Goal: Information Seeking & Learning: Learn about a topic

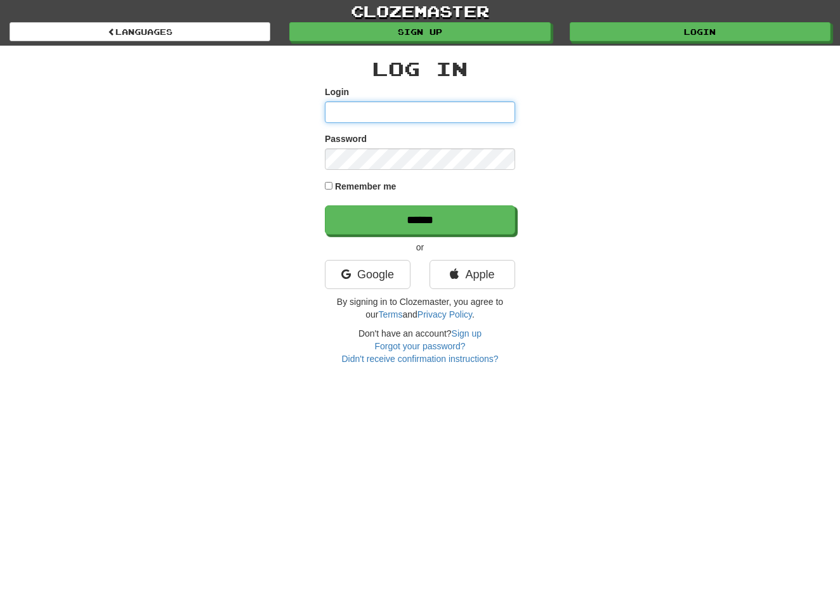
type input "**********"
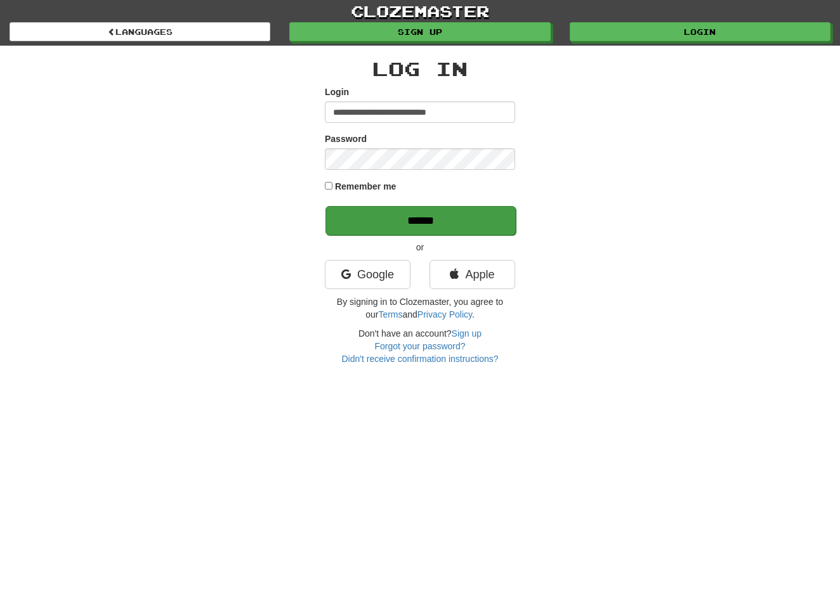
click at [422, 221] on input "******" at bounding box center [420, 220] width 190 height 29
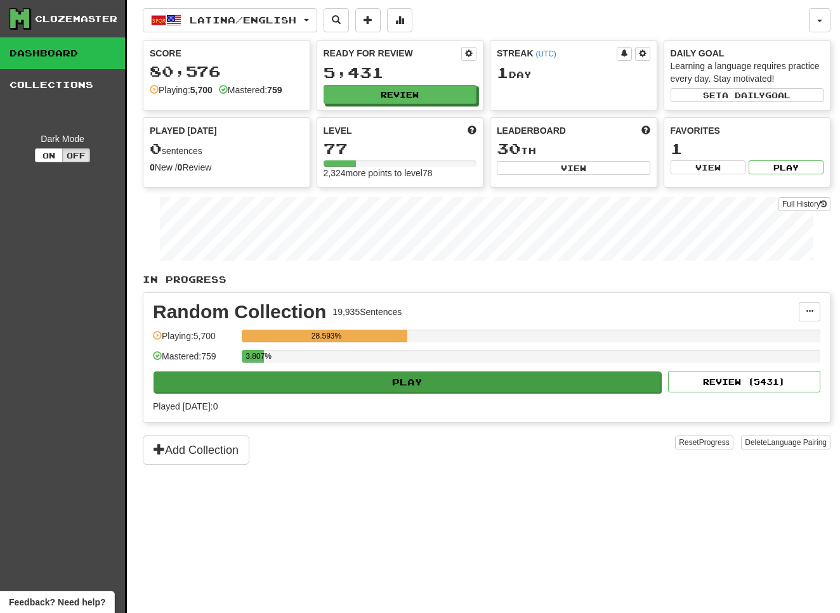
click at [434, 384] on button "Play" at bounding box center [407, 383] width 507 height 22
select select "**"
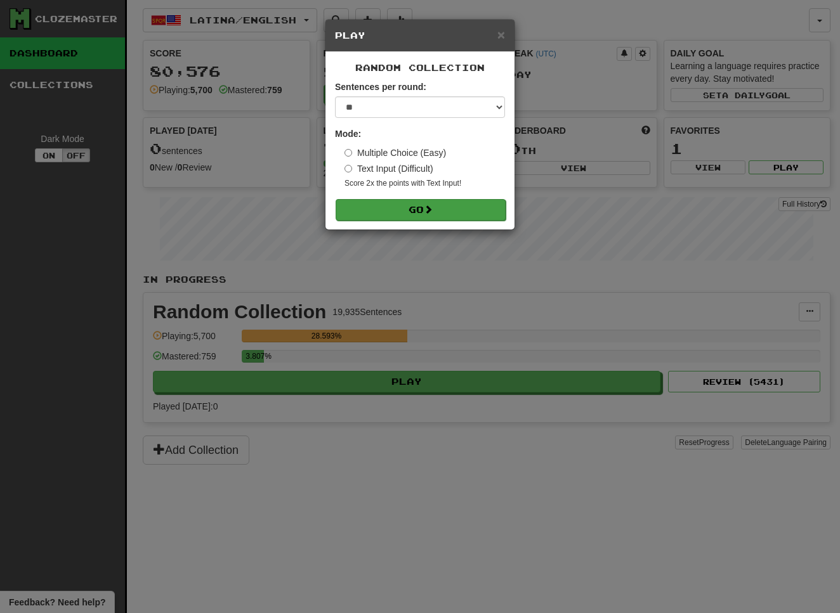
click at [484, 206] on button "Go" at bounding box center [421, 210] width 170 height 22
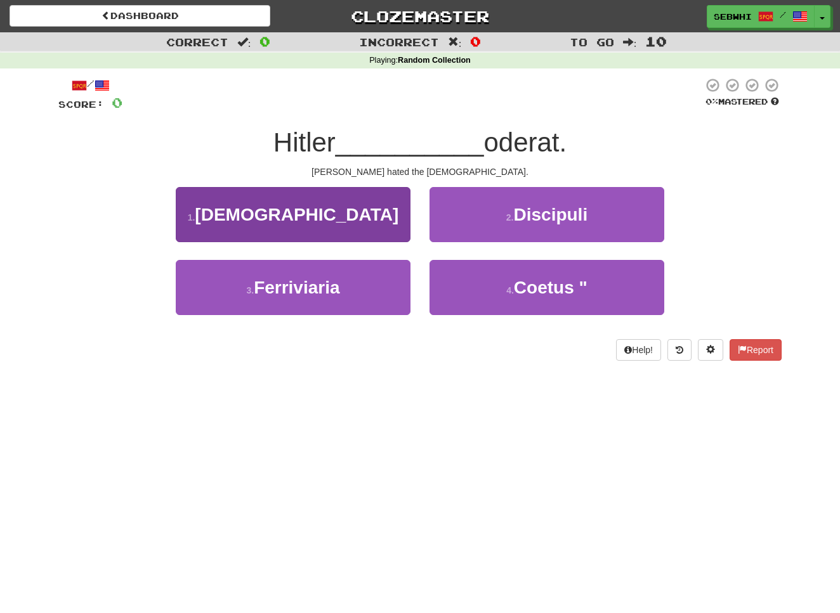
click at [297, 216] on span "[DEMOGRAPHIC_DATA]" at bounding box center [297, 215] width 204 height 20
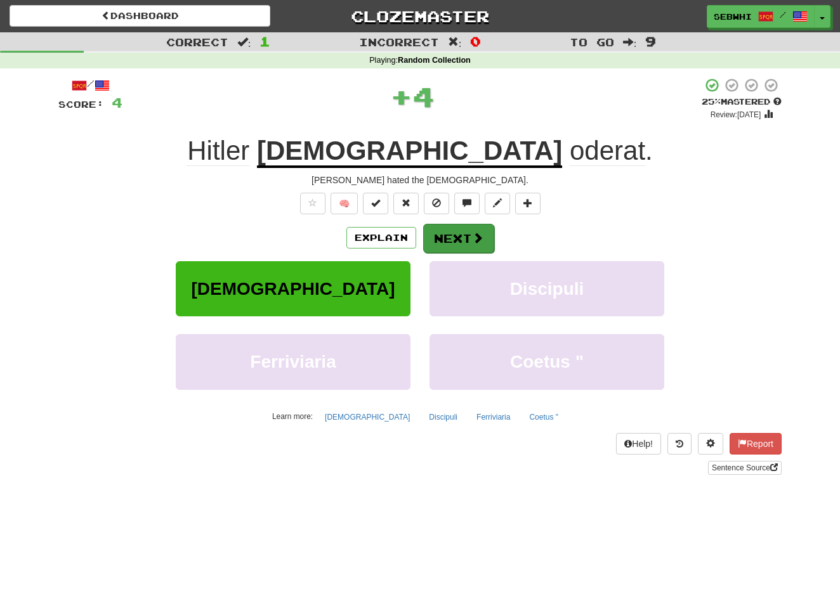
click at [439, 248] on button "Next" at bounding box center [458, 238] width 71 height 29
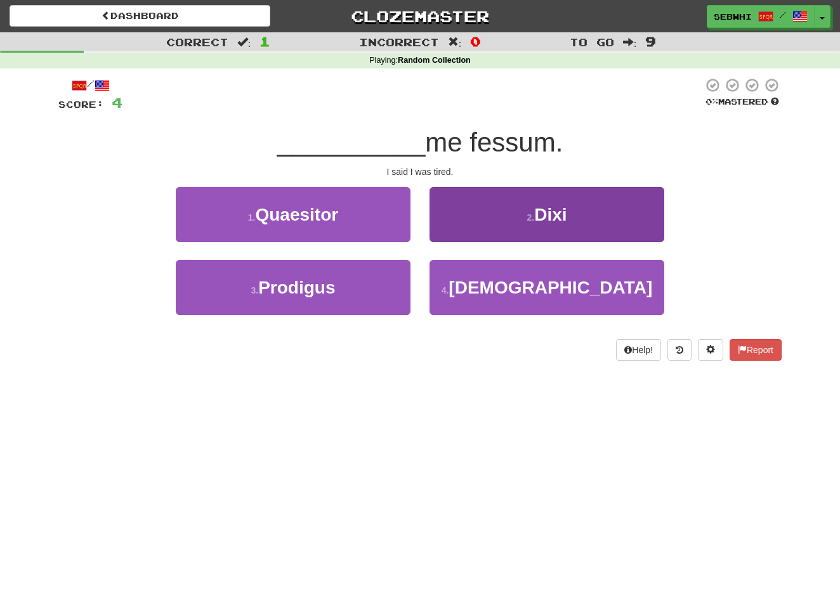
click at [544, 216] on span "Dixi" at bounding box center [550, 215] width 32 height 20
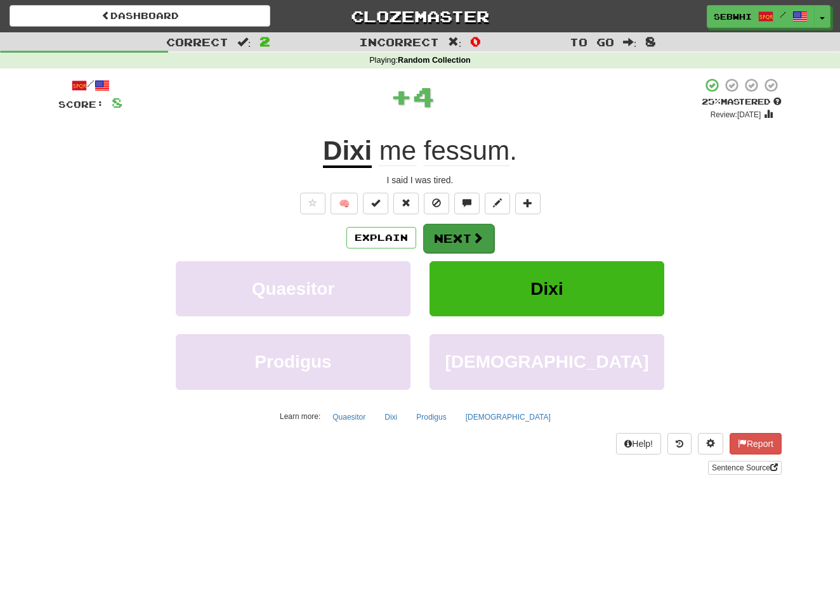
click at [472, 237] on span at bounding box center [477, 237] width 11 height 11
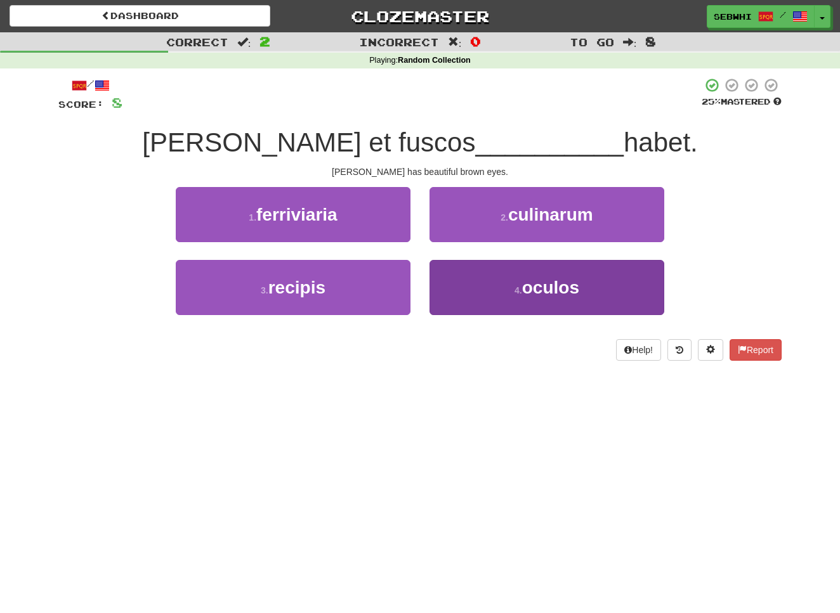
click at [552, 288] on span "oculos" at bounding box center [550, 288] width 57 height 20
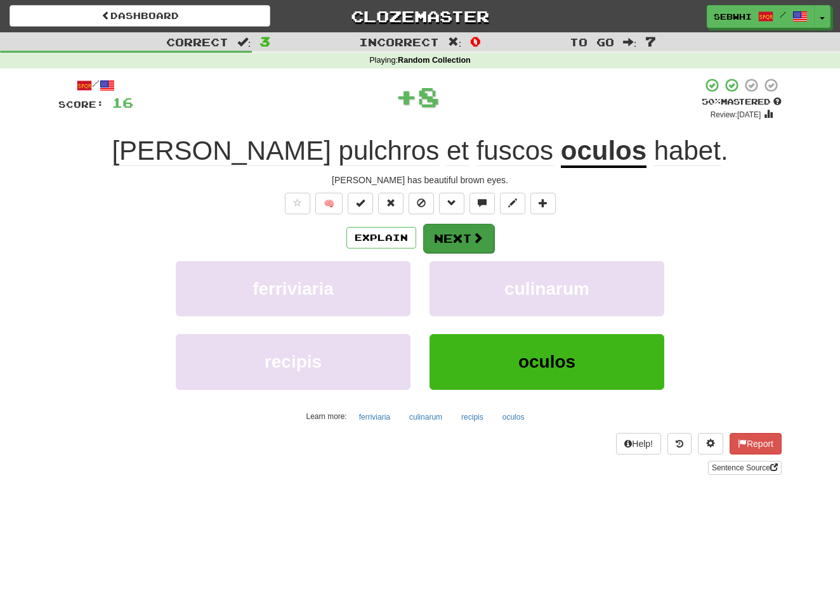
click at [455, 245] on button "Next" at bounding box center [458, 238] width 71 height 29
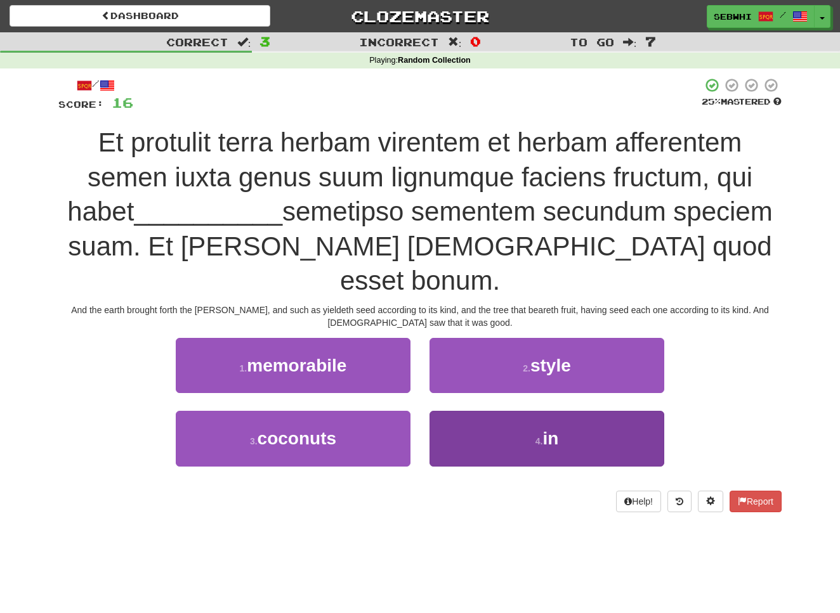
click at [549, 429] on span "in" at bounding box center [550, 439] width 16 height 20
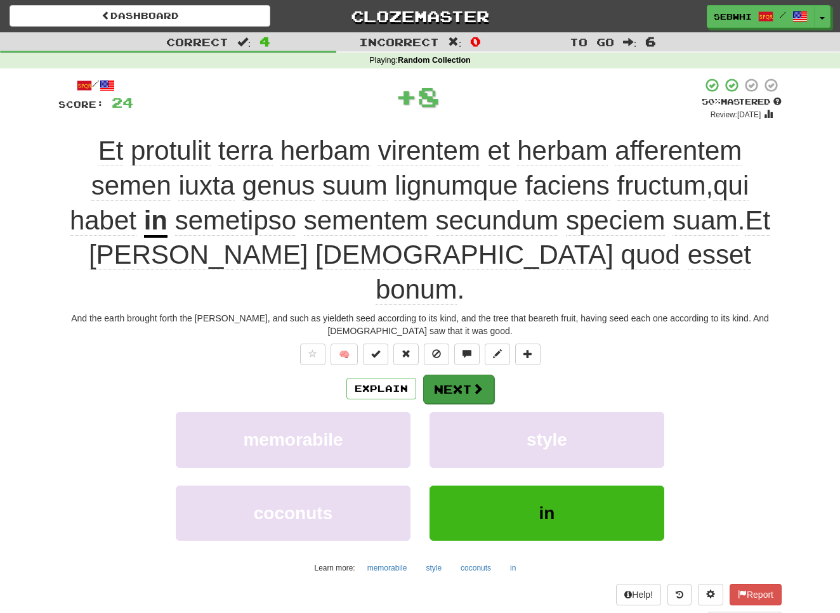
click at [455, 375] on button "Next" at bounding box center [458, 389] width 71 height 29
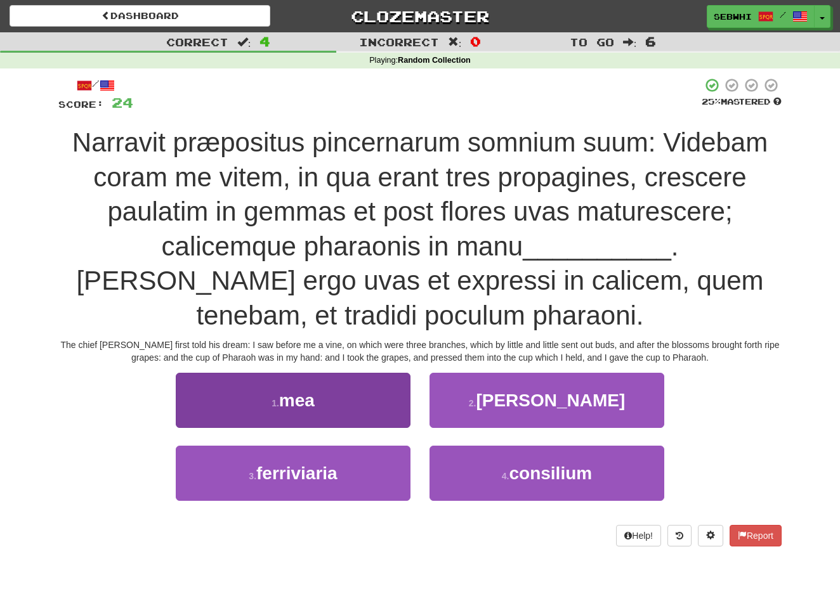
click at [298, 400] on span "mea" at bounding box center [297, 401] width 36 height 20
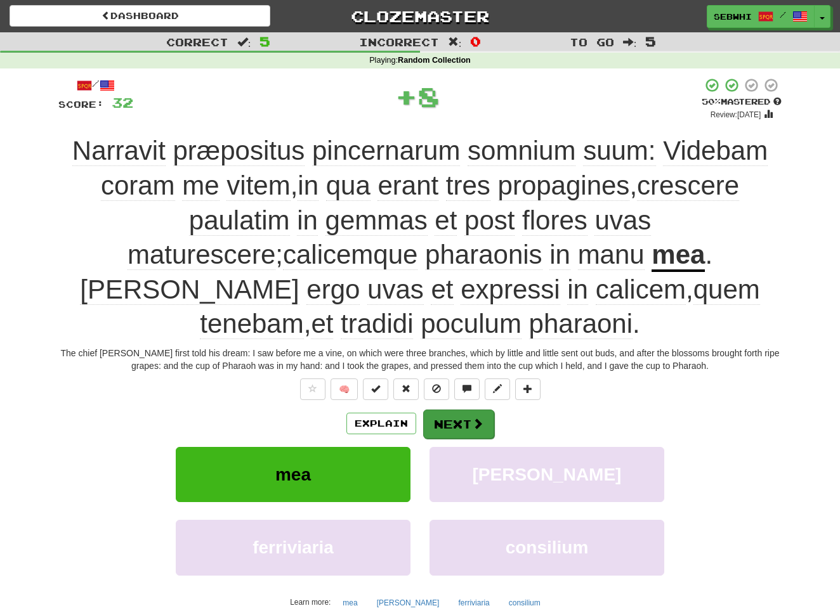
click at [453, 424] on button "Next" at bounding box center [458, 424] width 71 height 29
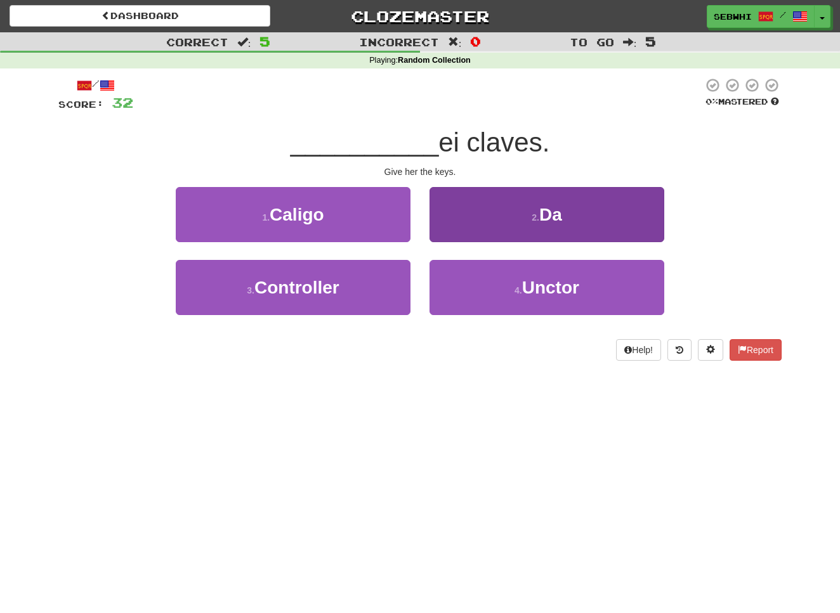
click at [551, 219] on span "Da" at bounding box center [550, 215] width 23 height 20
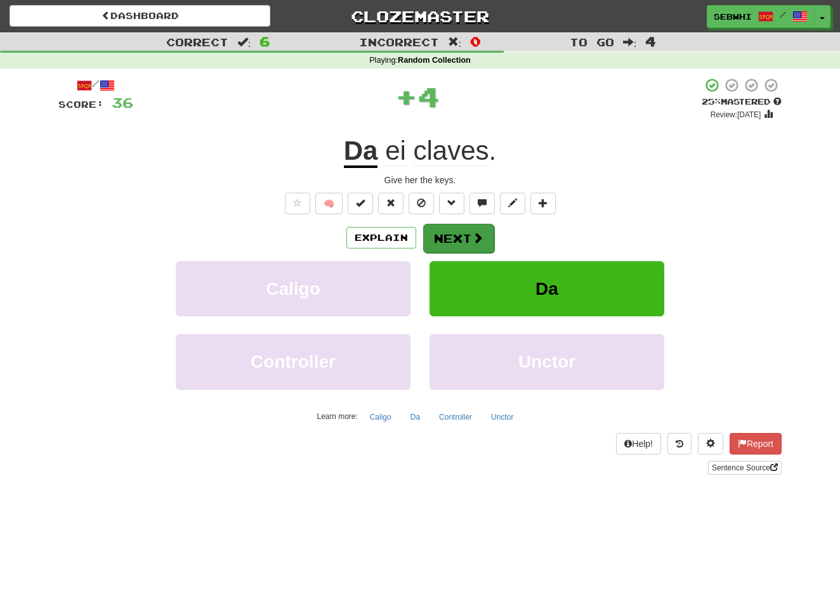
click at [477, 234] on span at bounding box center [477, 237] width 11 height 11
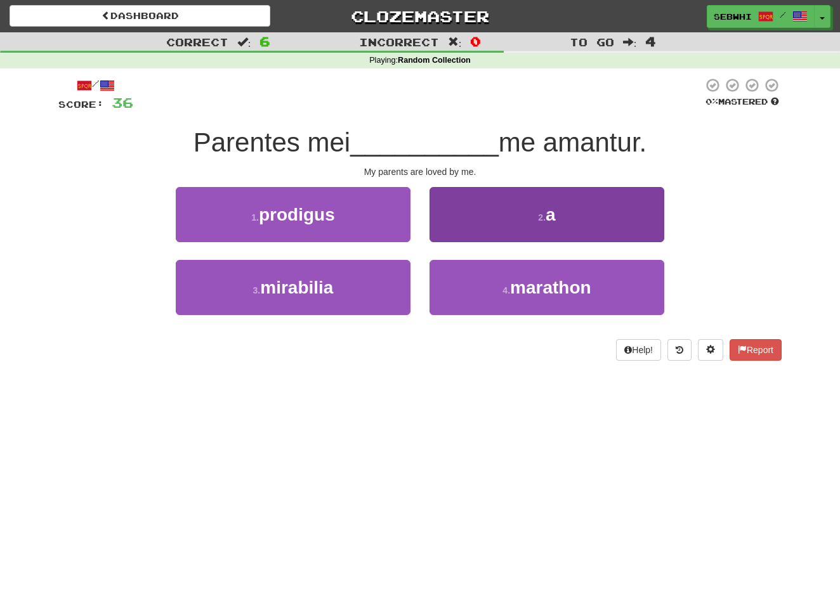
click at [552, 212] on span "a" at bounding box center [551, 215] width 10 height 20
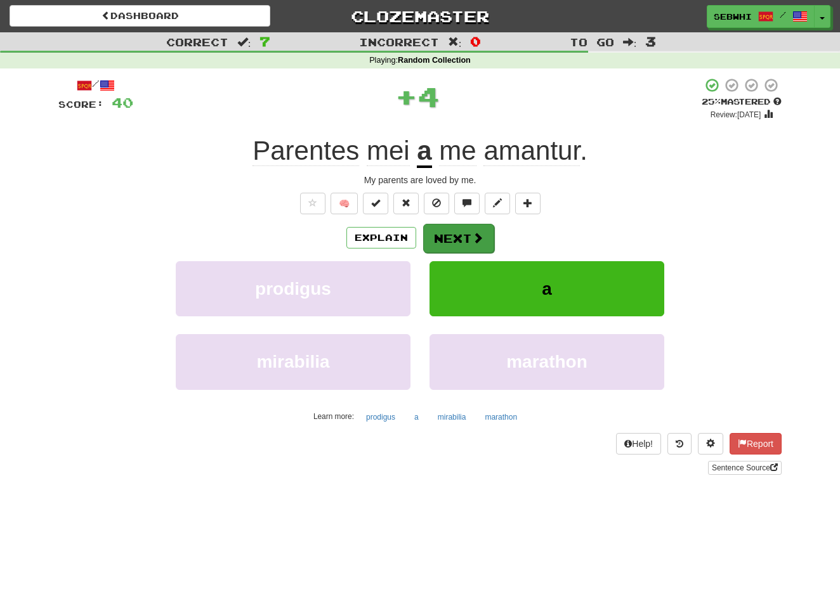
click at [469, 234] on button "Next" at bounding box center [458, 238] width 71 height 29
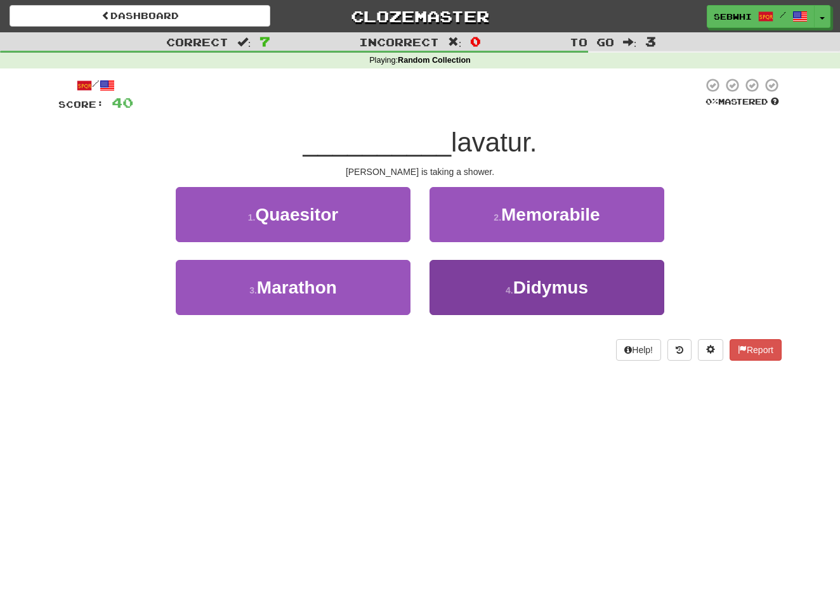
click at [544, 289] on span "Didymus" at bounding box center [550, 288] width 75 height 20
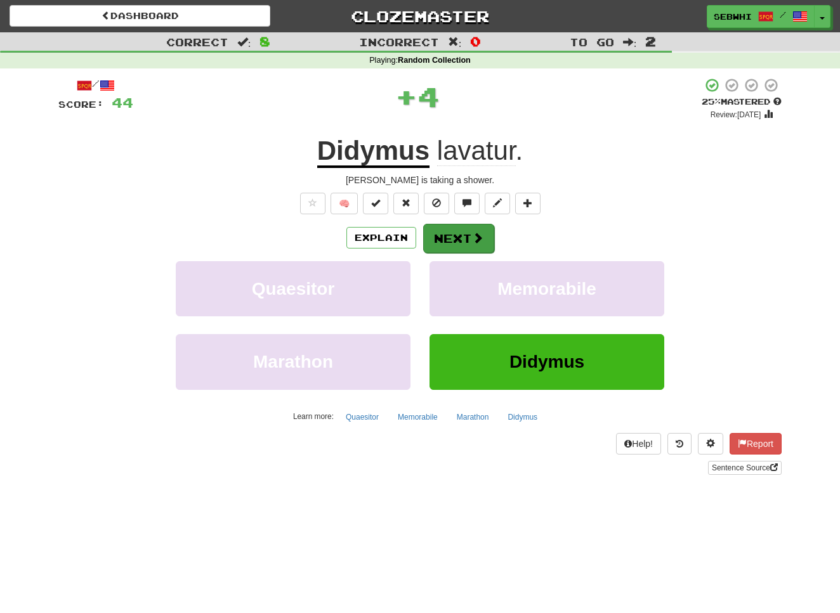
click at [467, 240] on button "Next" at bounding box center [458, 238] width 71 height 29
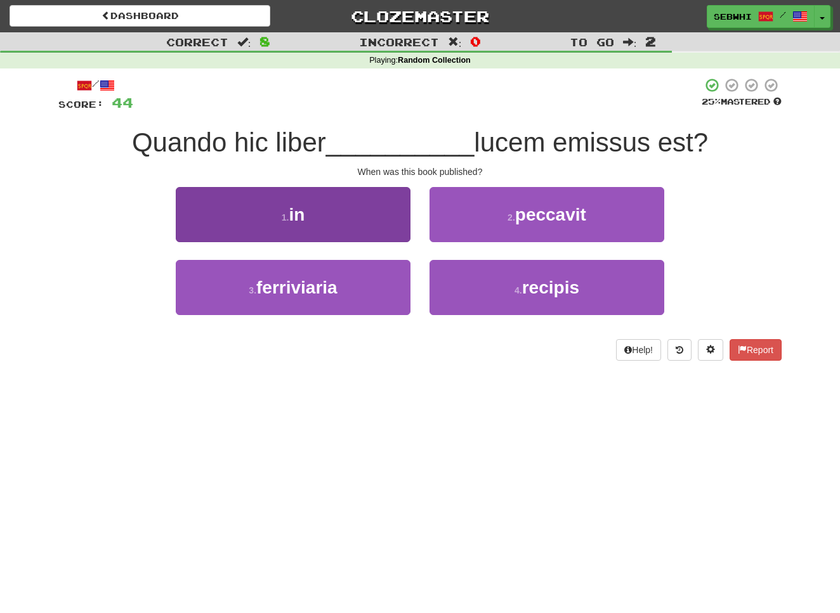
click at [299, 211] on span "in" at bounding box center [297, 215] width 16 height 20
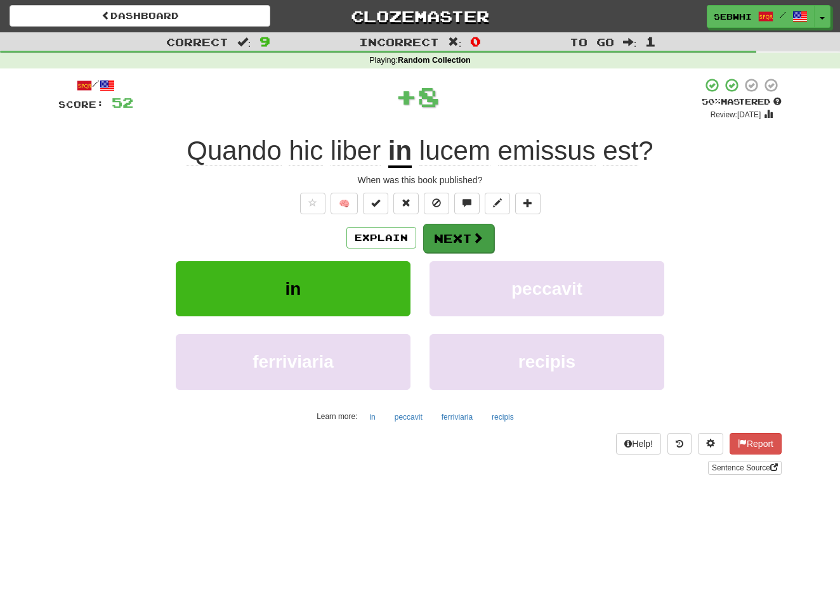
click at [446, 236] on button "Next" at bounding box center [458, 238] width 71 height 29
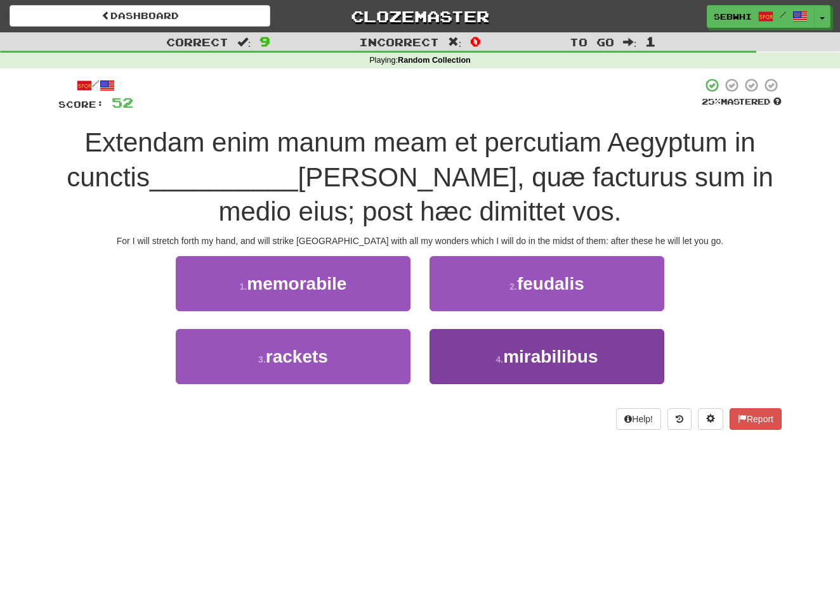
click at [544, 352] on span "mirabilibus" at bounding box center [550, 357] width 95 height 20
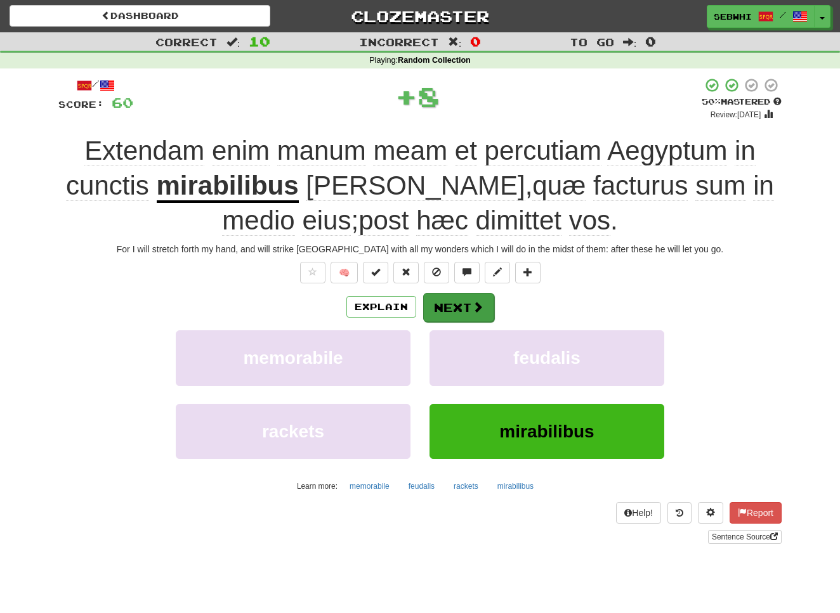
click at [452, 310] on button "Next" at bounding box center [458, 307] width 71 height 29
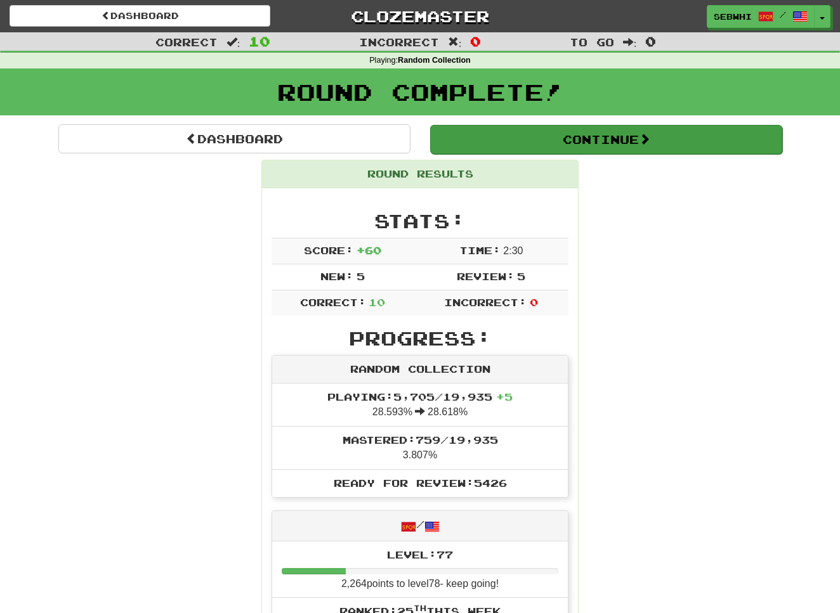
click at [641, 140] on button "Continue" at bounding box center [606, 139] width 352 height 29
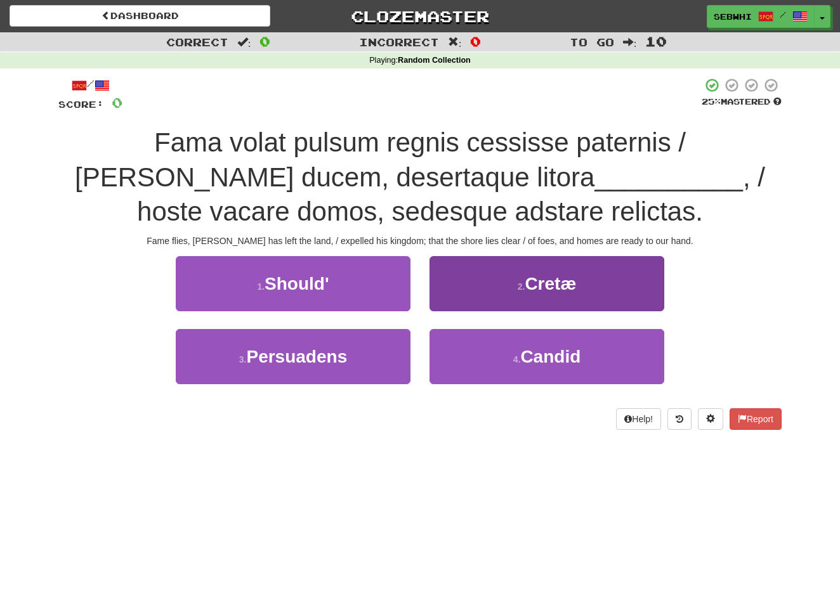
click at [547, 278] on span "Cretæ" at bounding box center [550, 284] width 51 height 20
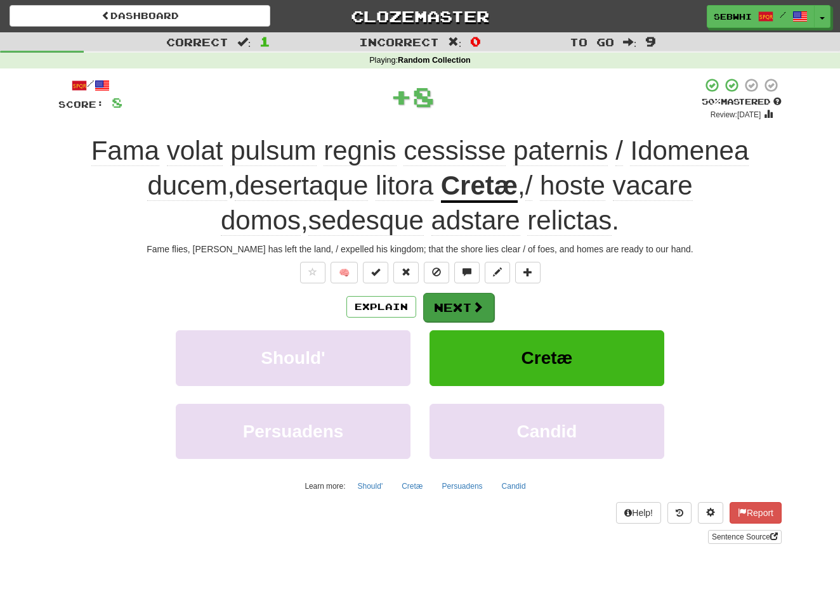
click at [450, 301] on button "Next" at bounding box center [458, 307] width 71 height 29
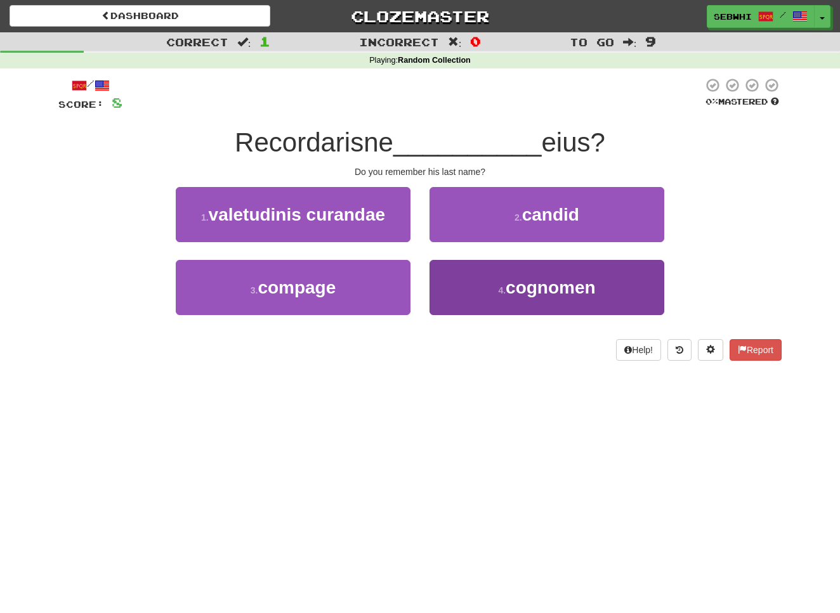
click at [554, 285] on span "cognomen" at bounding box center [551, 288] width 90 height 20
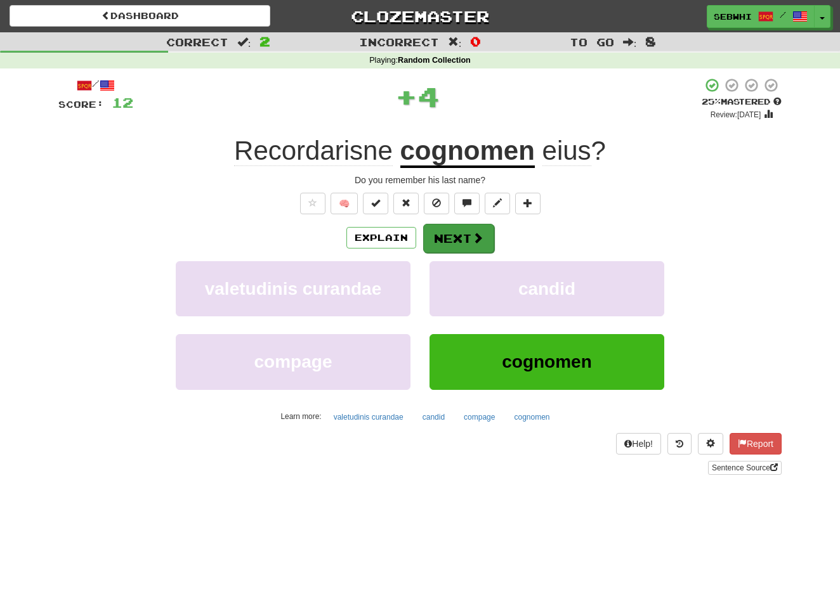
click at [467, 237] on button "Next" at bounding box center [458, 238] width 71 height 29
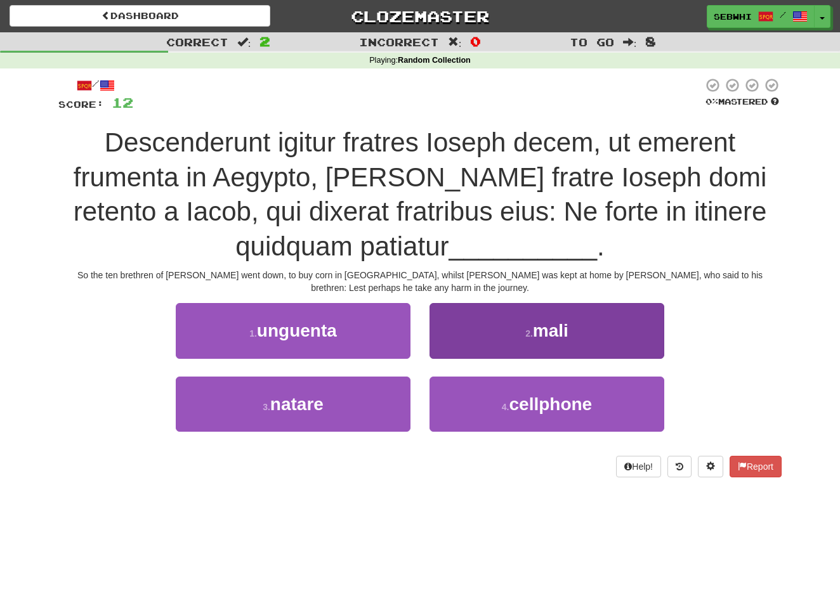
click at [549, 321] on span "mali" at bounding box center [551, 331] width 36 height 20
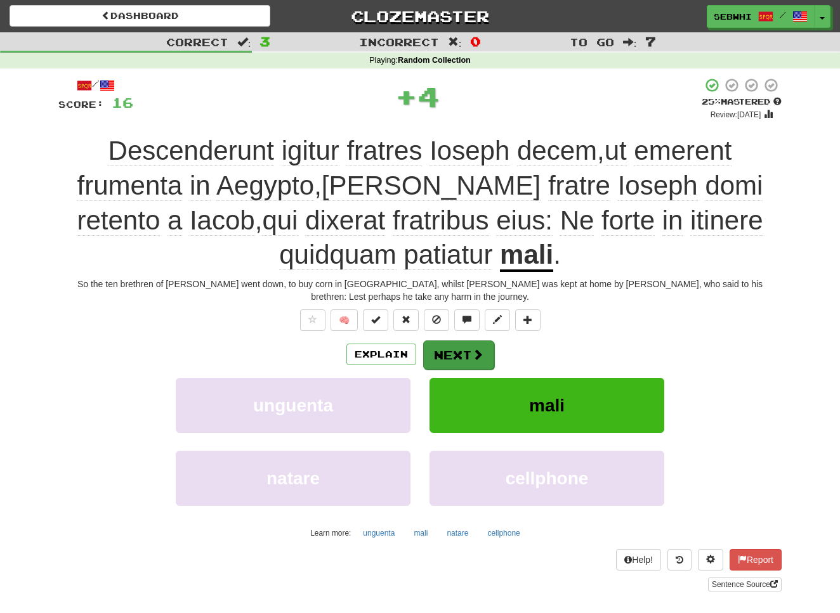
click at [476, 349] on span at bounding box center [477, 354] width 11 height 11
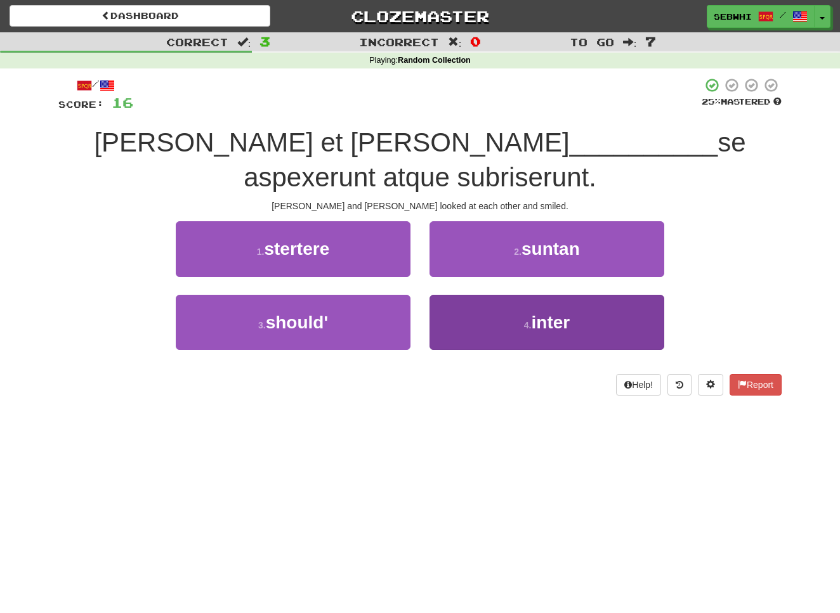
click at [551, 321] on span "inter" at bounding box center [551, 323] width 39 height 20
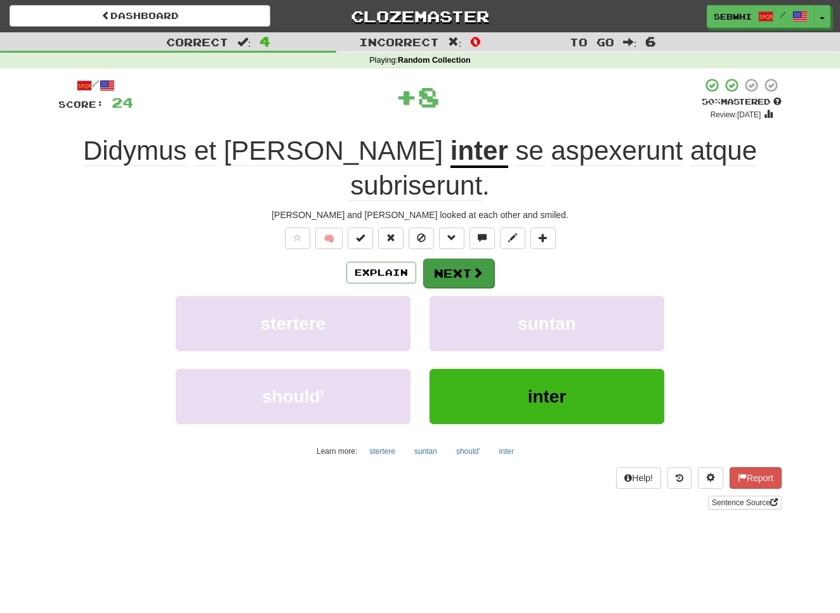
click at [462, 259] on button "Next" at bounding box center [458, 273] width 71 height 29
